Goal: Task Accomplishment & Management: Manage account settings

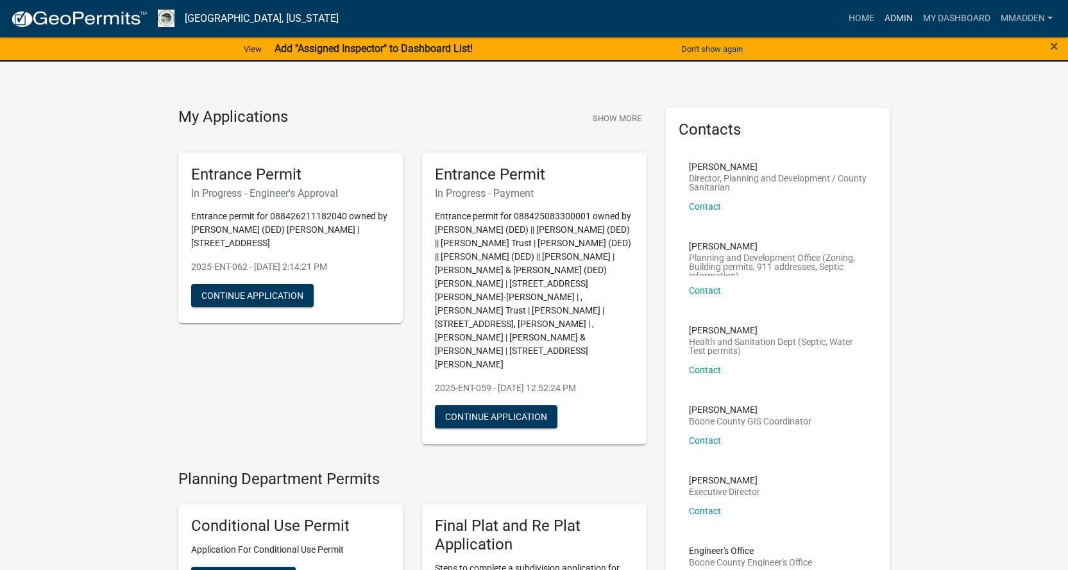
click at [894, 19] on link "Admin" at bounding box center [899, 18] width 38 height 24
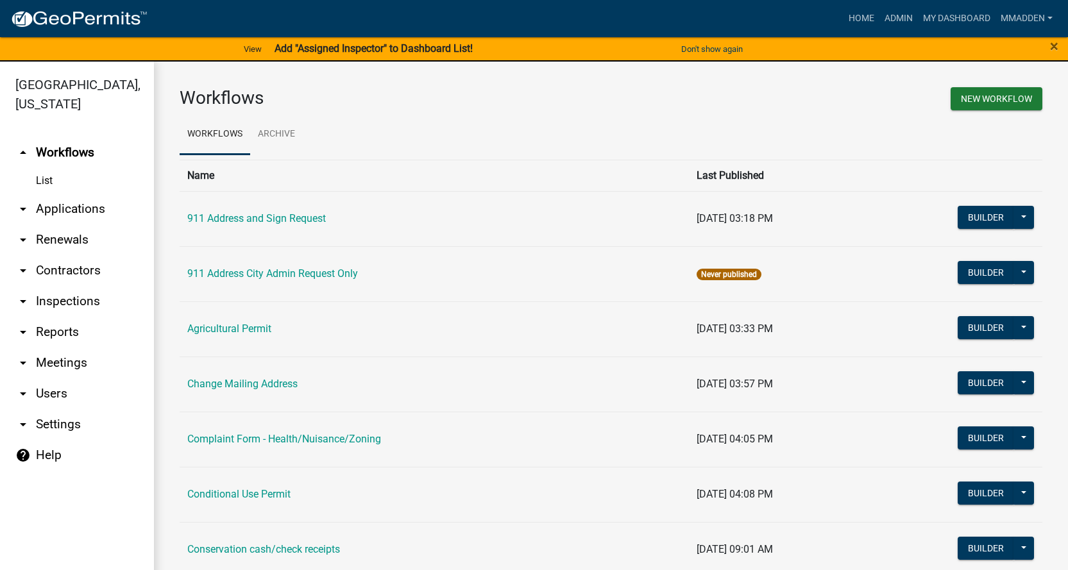
click at [66, 194] on link "arrow_drop_down Applications" at bounding box center [77, 209] width 154 height 31
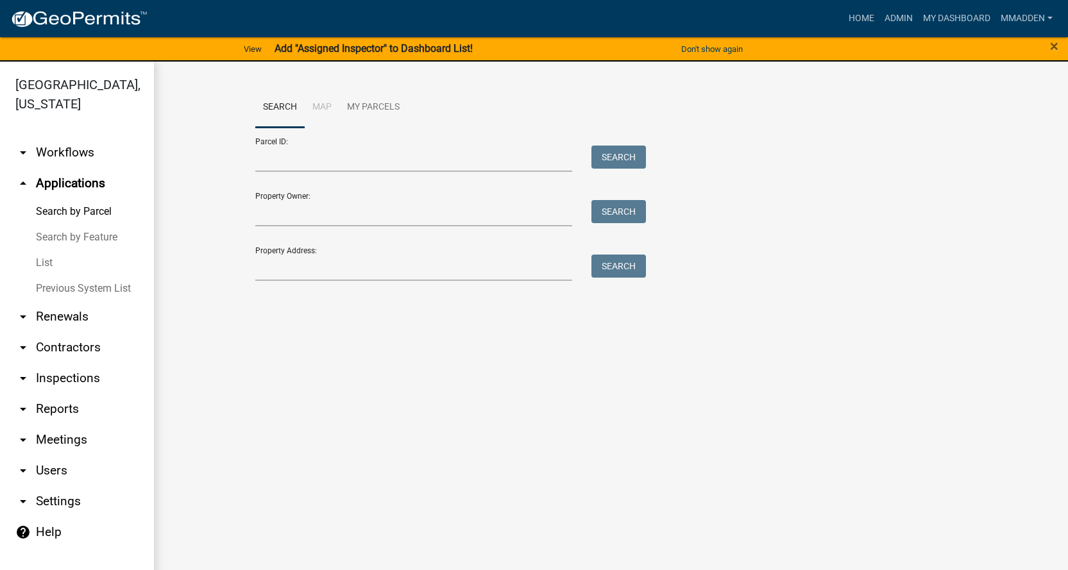
click at [47, 250] on link "List" at bounding box center [77, 263] width 154 height 26
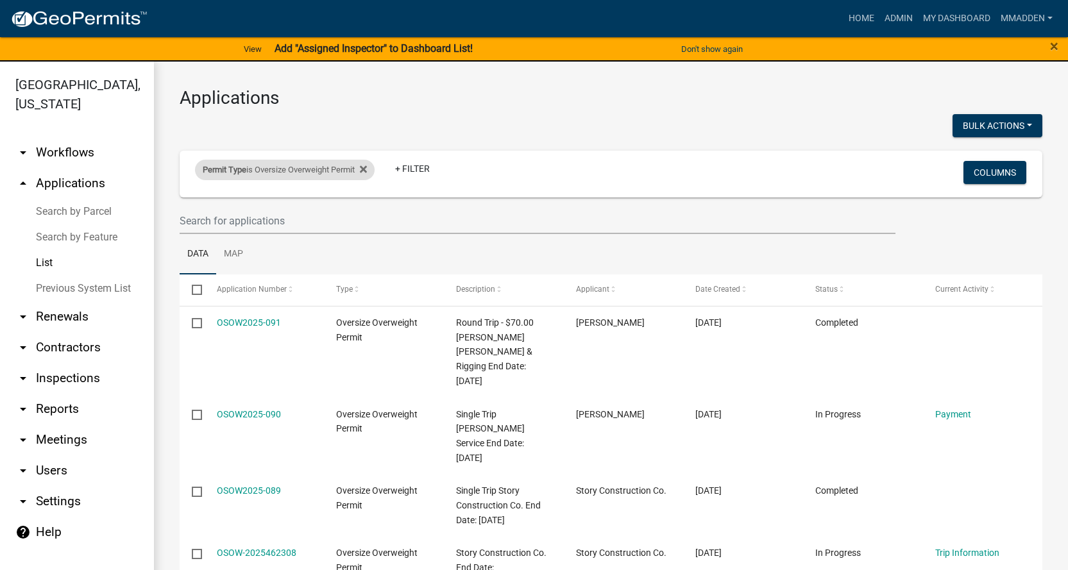
click at [309, 169] on div "Permit Type is Oversize Overweight Permit" at bounding box center [285, 170] width 180 height 21
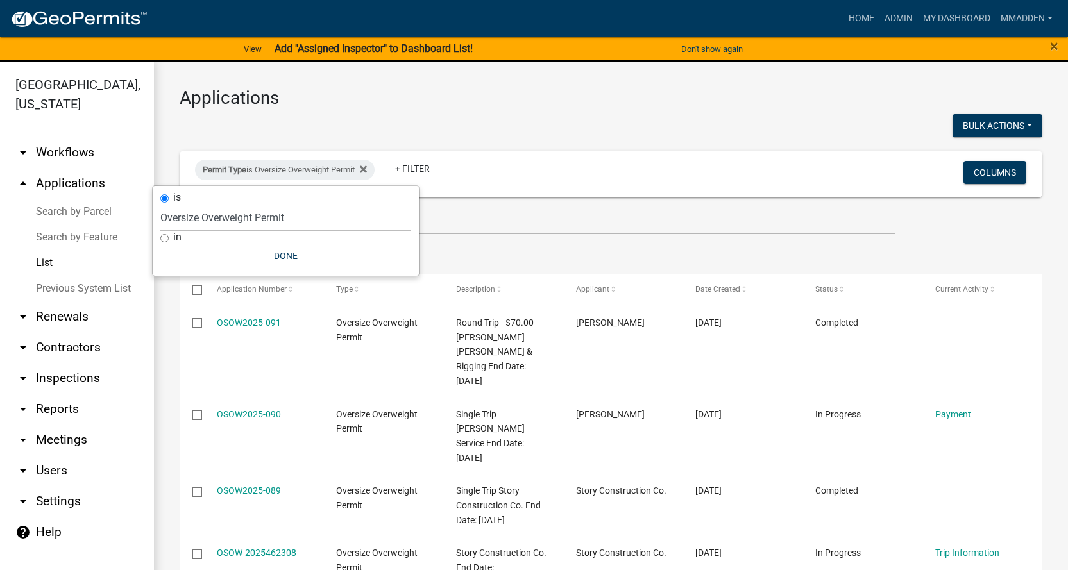
click at [250, 225] on select "Select an option 911 Address and Sign Request 911 Address City Admin Request On…" at bounding box center [285, 218] width 251 height 26
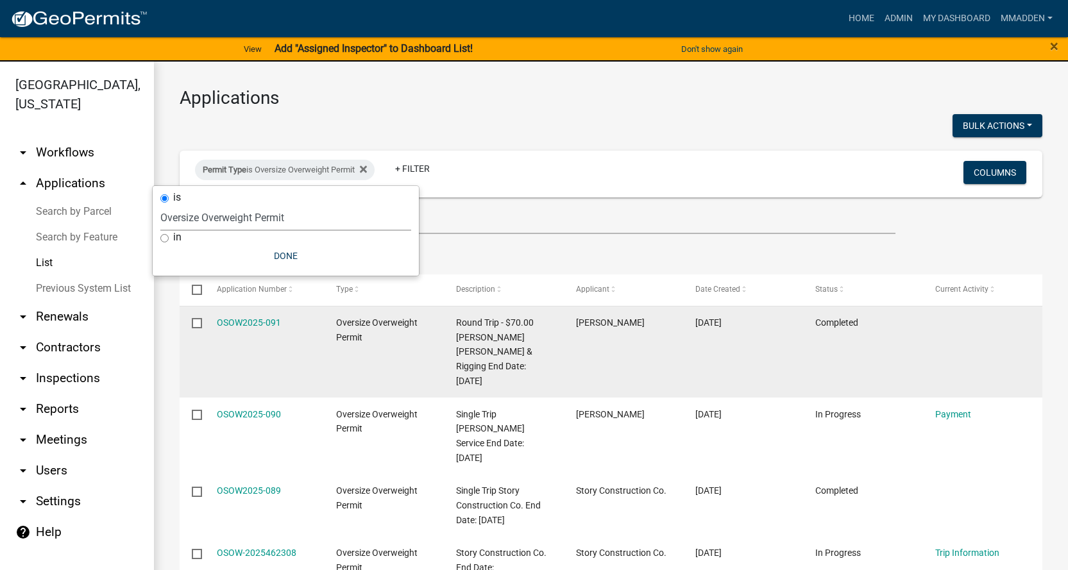
select select "49f45161-7aa4-45c5-ae01-4ec9a449aa58"
click at [160, 205] on select "Select an option 911 Address and Sign Request 911 Address City Admin Request On…" at bounding box center [285, 218] width 251 height 26
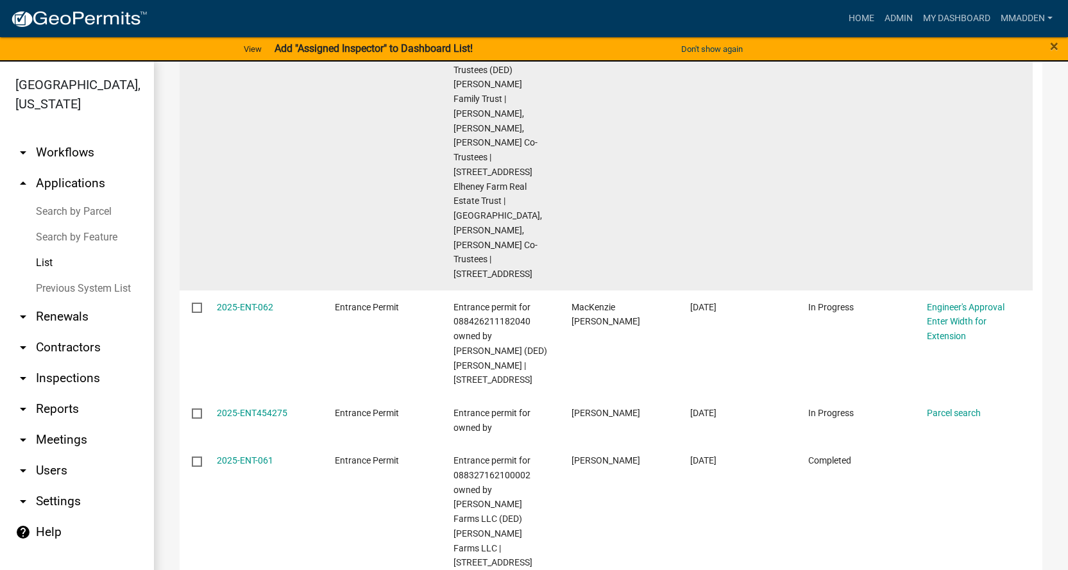
scroll to position [1088, 0]
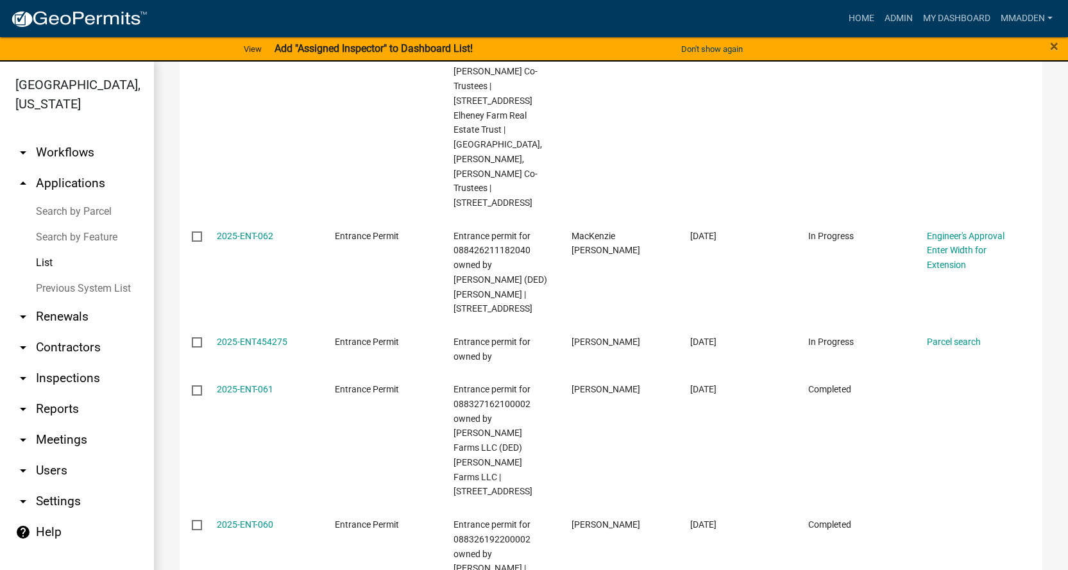
scroll to position [1351, 0]
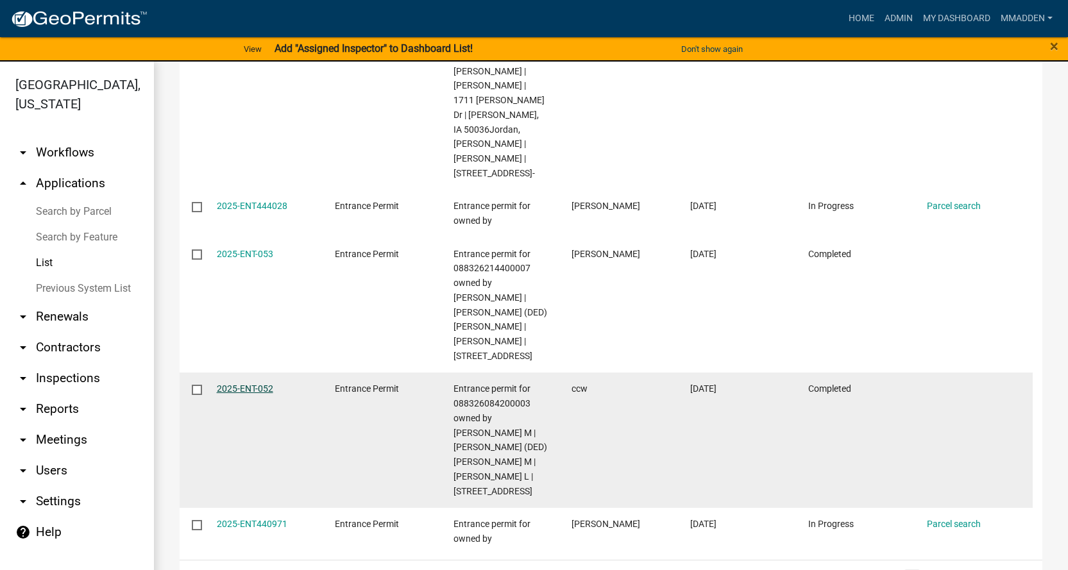
click at [233, 384] on link "2025-ENT-052" at bounding box center [245, 389] width 56 height 10
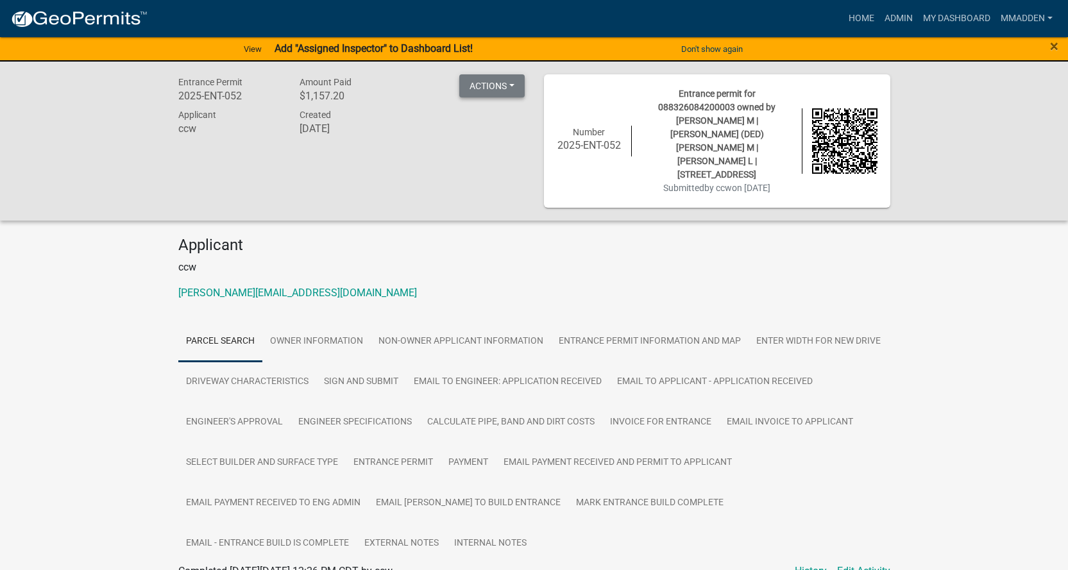
click at [507, 85] on button "Actions" at bounding box center [491, 85] width 65 height 23
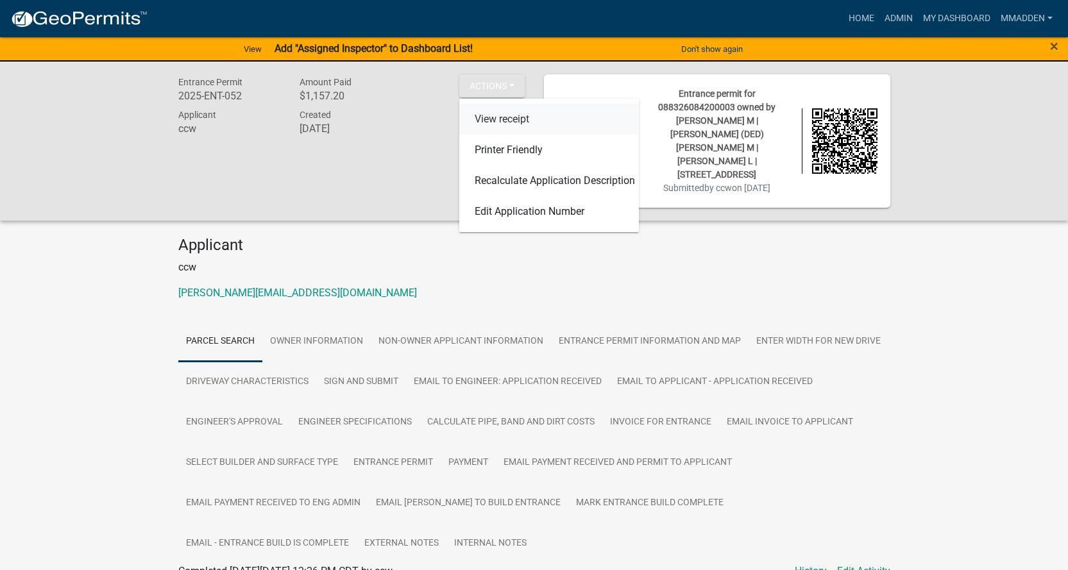
click at [502, 119] on link "View receipt" at bounding box center [549, 119] width 180 height 31
